Goal: Transaction & Acquisition: Register for event/course

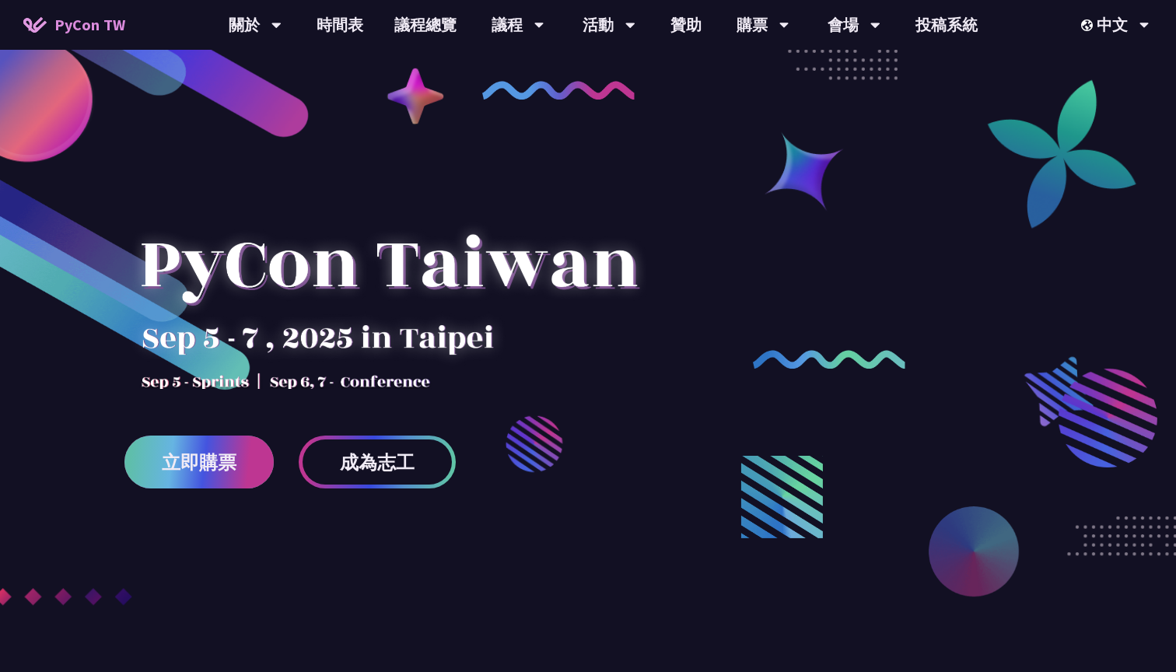
click at [241, 453] on link "立即購票" at bounding box center [198, 462] width 149 height 53
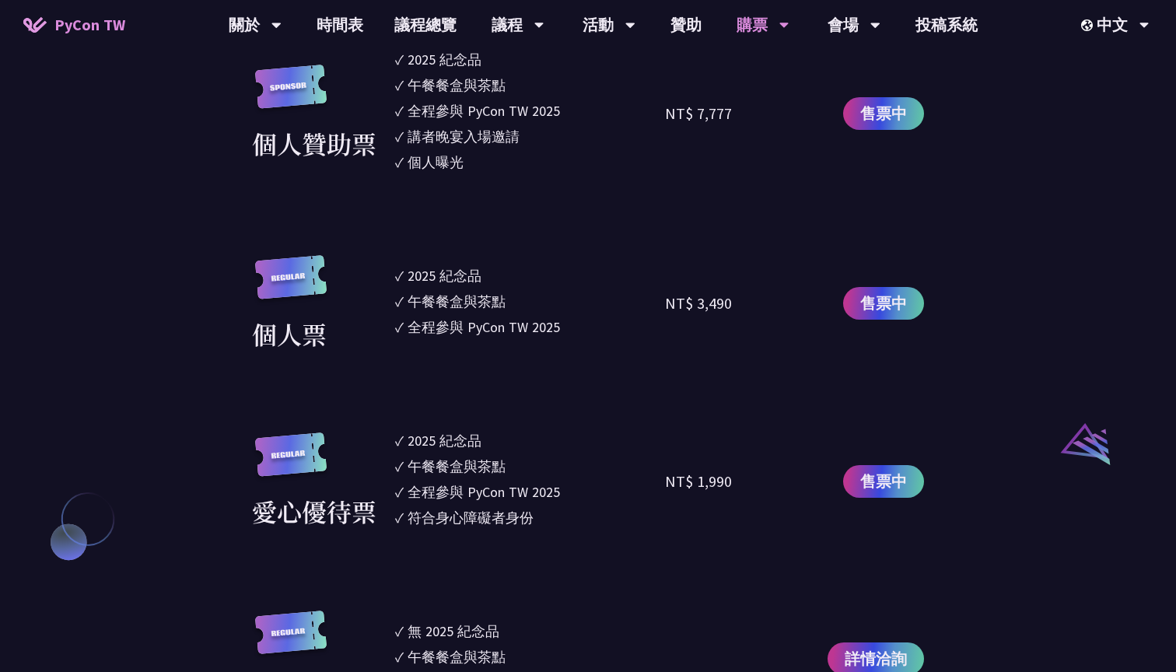
scroll to position [1363, 0]
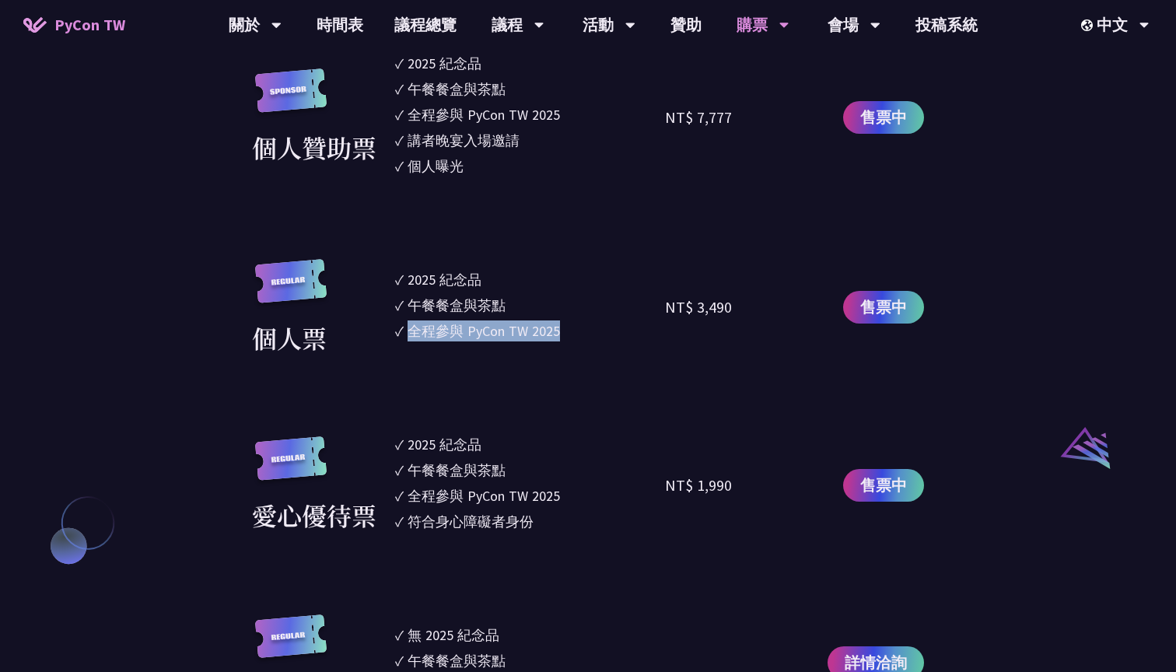
drag, startPoint x: 413, startPoint y: 332, endPoint x: 570, endPoint y: 326, distance: 157.3
click at [570, 326] on li "✓ 全程參與 PyCon TW 2025" at bounding box center [530, 330] width 270 height 21
drag, startPoint x: 576, startPoint y: 327, endPoint x: 448, endPoint y: 319, distance: 127.9
click at [448, 319] on ul "✓ 2025 [PERSON_NAME]✓ 午餐餐盒與茶點 ✓ 全程參與 PyCon TW 2025" at bounding box center [530, 307] width 270 height 97
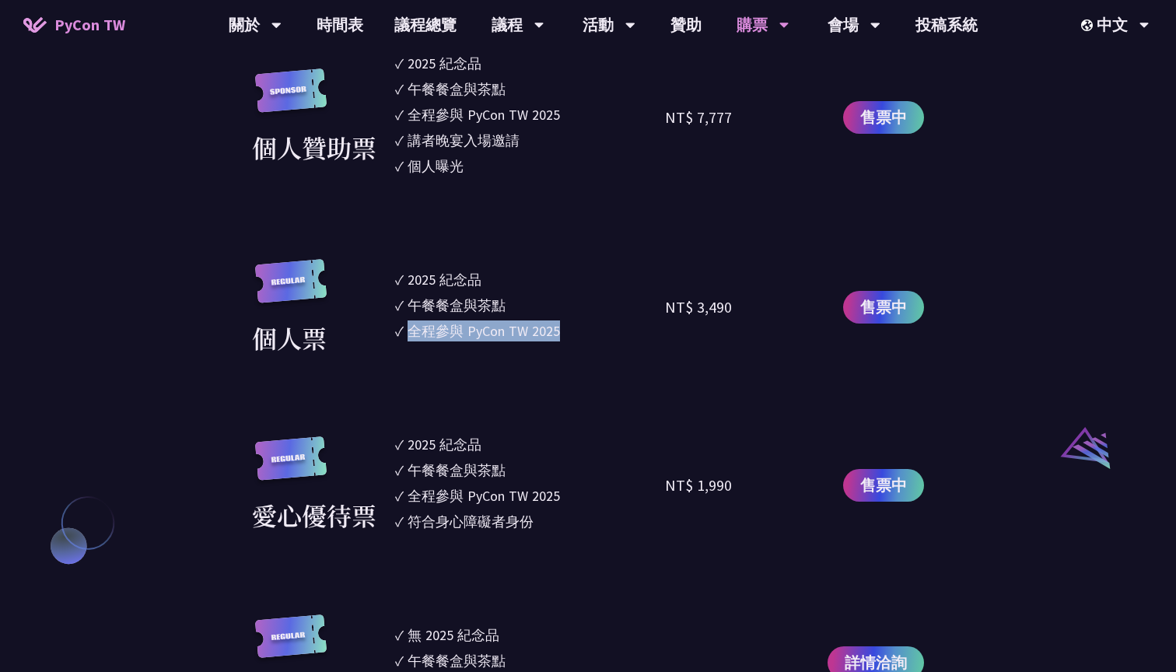
click at [439, 352] on ul "✓ 2025 [PERSON_NAME]✓ 午餐餐盒與茶點 ✓ 全程參與 PyCon TW 2025" at bounding box center [530, 307] width 270 height 97
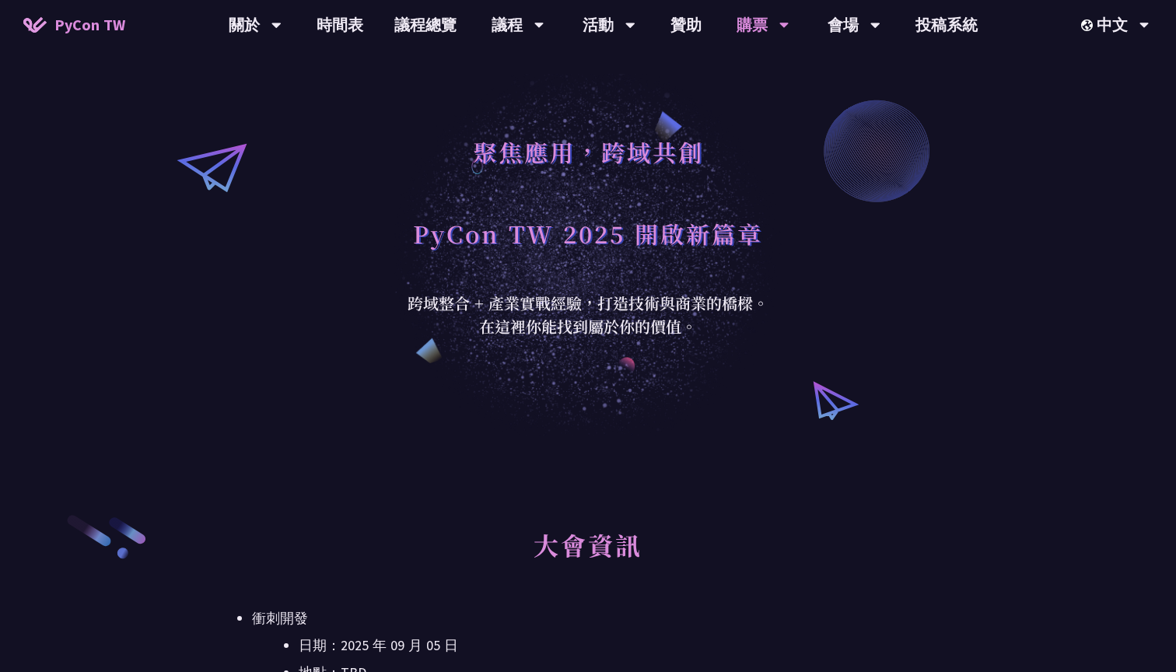
scroll to position [0, 0]
click at [345, 19] on link "時間表" at bounding box center [340, 25] width 78 height 50
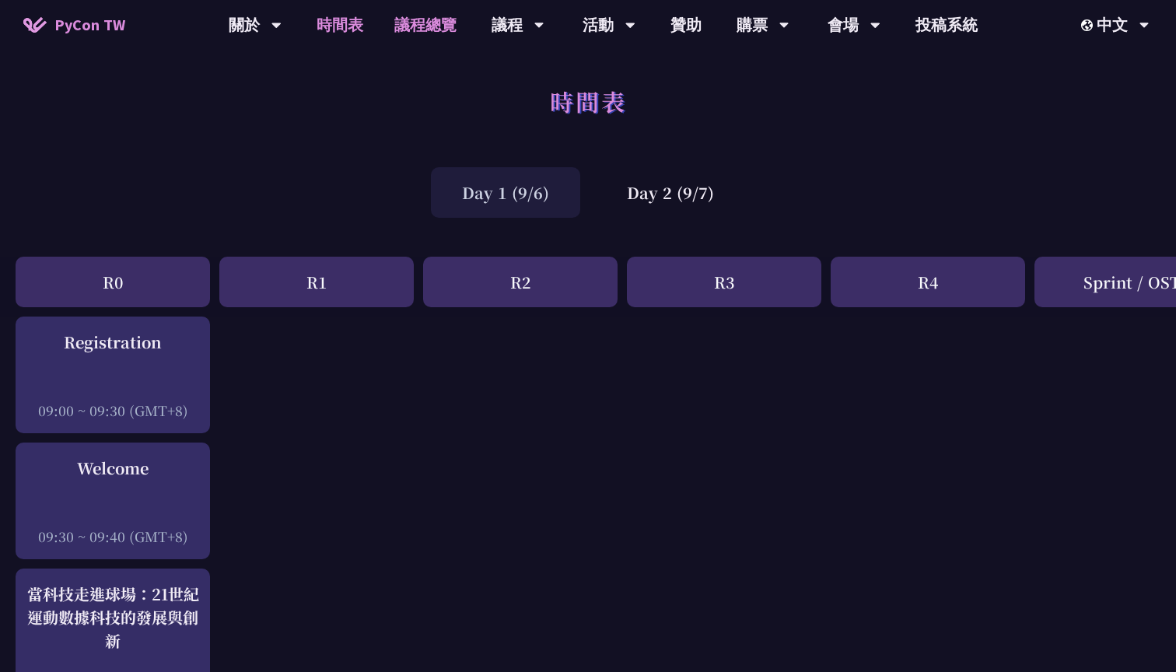
click at [404, 29] on link "議程總覽" at bounding box center [425, 25] width 93 height 50
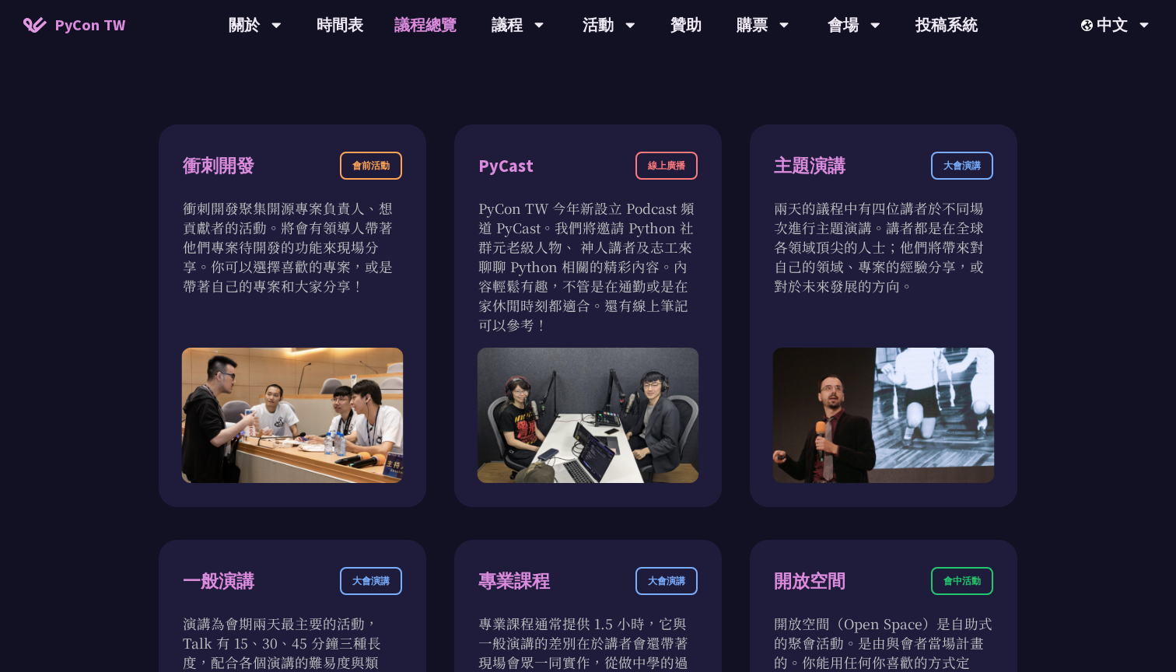
scroll to position [508, 0]
